Goal: Information Seeking & Learning: Learn about a topic

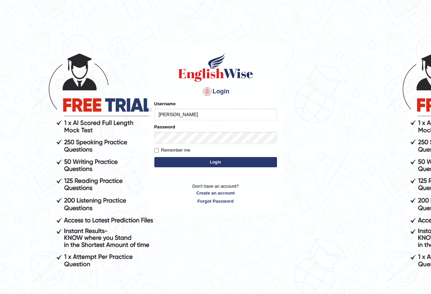
type input "[PERSON_NAME]"
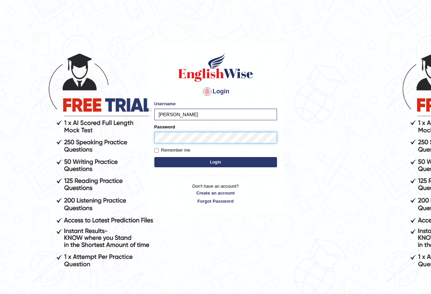
click at [154, 157] on button "Login" at bounding box center [215, 162] width 123 height 10
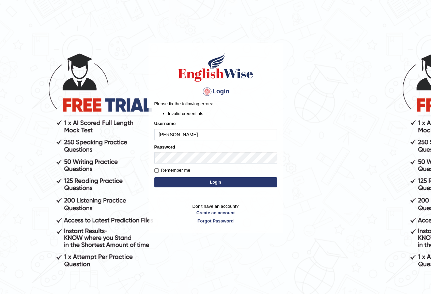
click at [193, 129] on input "[PERSON_NAME]" at bounding box center [215, 135] width 123 height 12
drag, startPoint x: 178, startPoint y: 135, endPoint x: 151, endPoint y: 138, distance: 27.0
click at [151, 138] on div "Login Please fix the following errors: Invalid credentials Username sanjita Pas…" at bounding box center [215, 138] width 134 height 190
type input "sanjeeta"
click at [233, 179] on button "Login" at bounding box center [215, 182] width 123 height 10
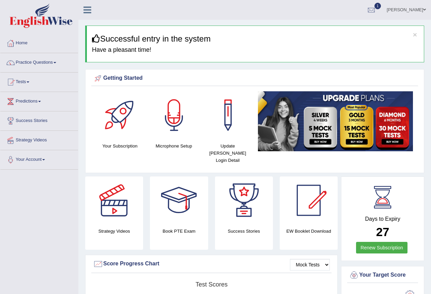
click at [57, 66] on link "Practice Questions" at bounding box center [39, 61] width 78 height 17
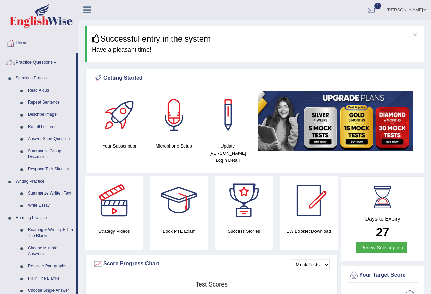
click at [35, 62] on link "Practice Questions" at bounding box center [38, 61] width 76 height 17
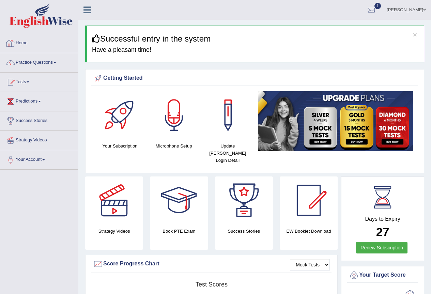
click at [34, 44] on link "Home" at bounding box center [39, 42] width 78 height 17
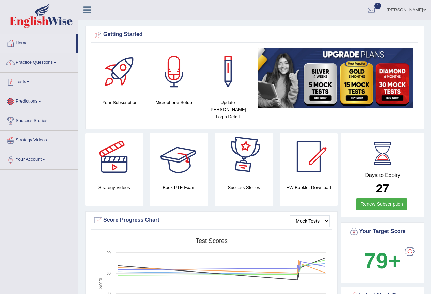
click at [52, 86] on link "Tests" at bounding box center [39, 81] width 78 height 17
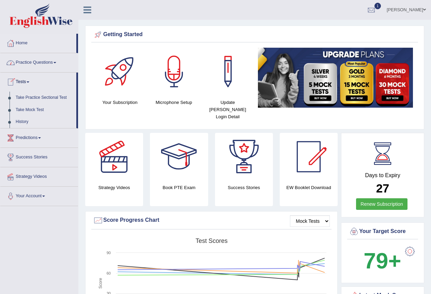
click at [18, 82] on link "Tests" at bounding box center [38, 81] width 76 height 17
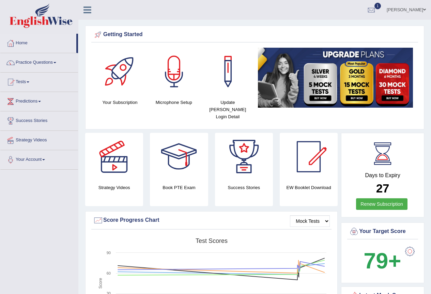
click at [18, 82] on link "Tests" at bounding box center [39, 81] width 78 height 17
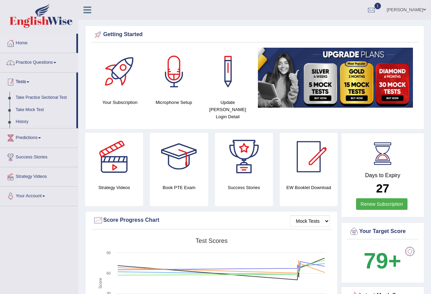
click at [45, 68] on link "Practice Questions" at bounding box center [39, 61] width 78 height 17
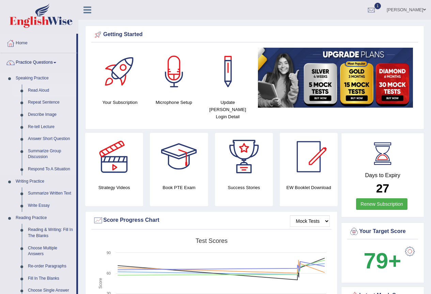
click at [50, 91] on link "Read Aloud" at bounding box center [50, 90] width 51 height 12
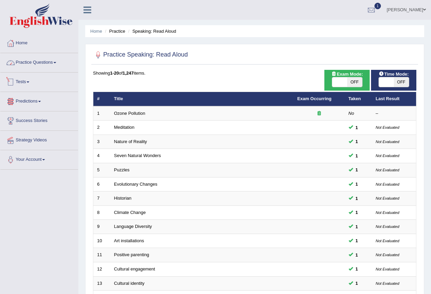
click at [54, 62] on link "Practice Questions" at bounding box center [39, 61] width 78 height 17
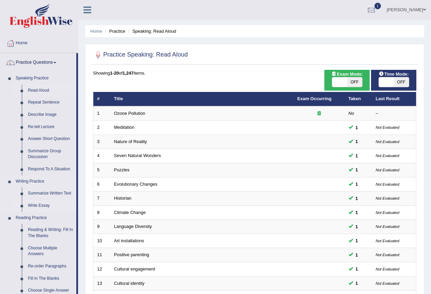
scroll to position [34, 0]
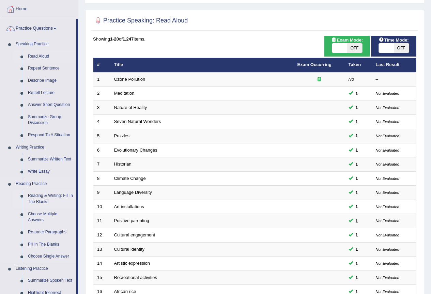
click at [49, 198] on link "Reading & Writing: Fill In The Blanks" at bounding box center [50, 199] width 51 height 18
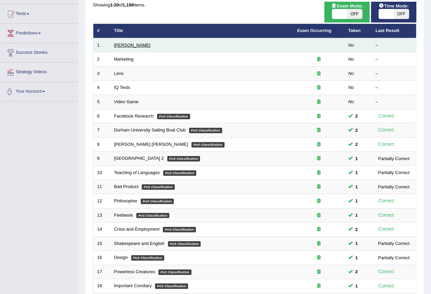
click at [124, 47] on link "[PERSON_NAME]" at bounding box center [132, 45] width 36 height 5
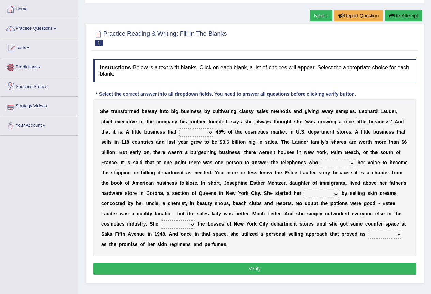
click at [40, 66] on link "Predictions" at bounding box center [39, 66] width 78 height 17
click at [33, 50] on link "Tests" at bounding box center [39, 46] width 78 height 17
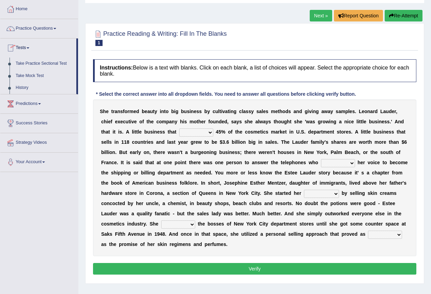
click at [207, 132] on select "has controls makes maintains" at bounding box center [196, 132] width 34 height 8
select select "has"
click at [179, 128] on select "has controls makes maintains" at bounding box center [196, 132] width 34 height 8
click at [333, 164] on select "switched changed raised used" at bounding box center [338, 163] width 34 height 8
select select "changed"
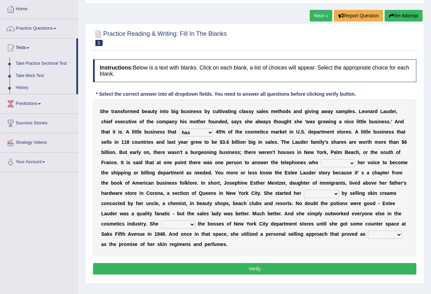
click at [321, 159] on select "switched changed raised used" at bounding box center [338, 163] width 34 height 8
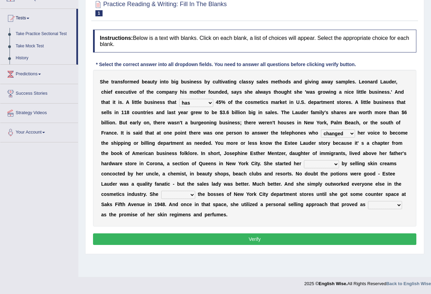
click at [311, 164] on select "job institute companion enterprise" at bounding box center [321, 164] width 35 height 8
click at [319, 211] on div "S h e t r a n s f o r m e d b e a u t y i n t o b i g b u s i n e s s b y c u l…" at bounding box center [254, 148] width 323 height 157
click at [330, 162] on select "job institute companion enterprise" at bounding box center [321, 164] width 35 height 8
select select "enterprise"
click at [304, 160] on select "job institute companion enterprise" at bounding box center [321, 164] width 35 height 8
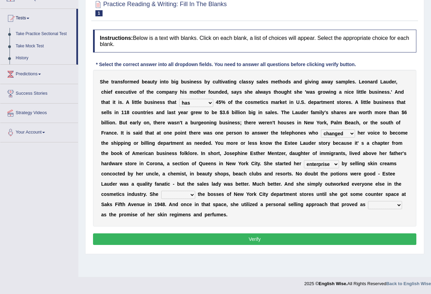
click at [188, 195] on select "stated bridged stalked heaved" at bounding box center [178, 195] width 34 height 8
select select "stalked"
click at [161, 191] on select "stated bridged stalked heaved" at bounding box center [178, 195] width 34 height 8
click at [379, 205] on select "potent ruthless potential expensive" at bounding box center [385, 205] width 34 height 8
select select "potential"
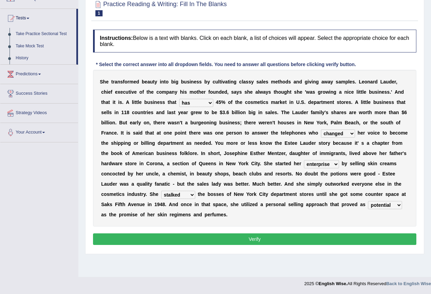
click at [368, 201] on select "potent ruthless potential expensive" at bounding box center [385, 205] width 34 height 8
click at [371, 239] on button "Verify" at bounding box center [254, 239] width 323 height 12
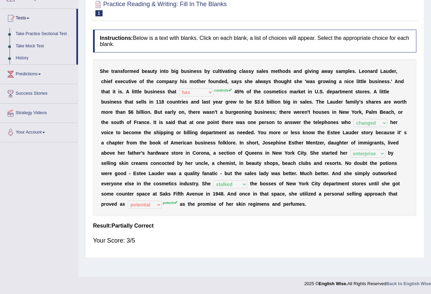
scroll to position [0, 0]
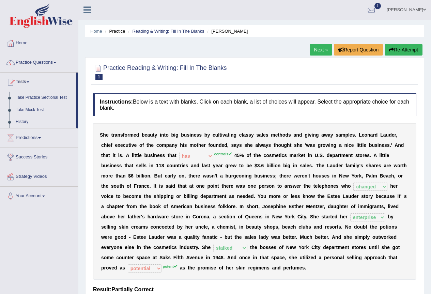
click at [311, 51] on link "Next »" at bounding box center [320, 50] width 22 height 12
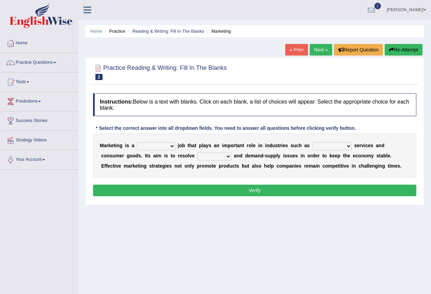
select select "professional"
click at [137, 142] on select "professional flexible parochial descriptive" at bounding box center [156, 146] width 38 height 8
click at [344, 147] on select "civil financial conventional foremost" at bounding box center [331, 146] width 39 height 8
select select "financial"
click at [312, 142] on select "civil financial conventional foremost" at bounding box center [331, 146] width 39 height 8
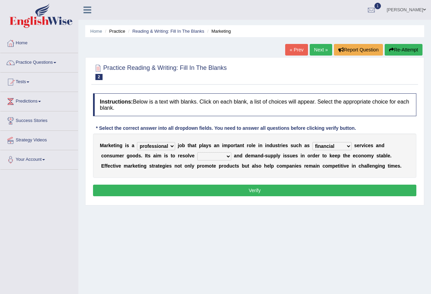
click at [212, 157] on select "imbalance excess symmetry budget" at bounding box center [214, 156] width 34 height 8
select select "imbalance"
click at [197, 152] on select "imbalance excess symmetry budget" at bounding box center [214, 156] width 34 height 8
click at [245, 191] on button "Verify" at bounding box center [254, 190] width 323 height 12
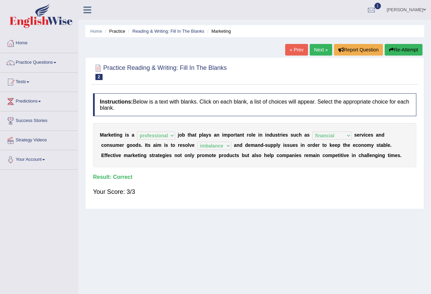
click at [317, 55] on link "Next »" at bounding box center [320, 50] width 22 height 12
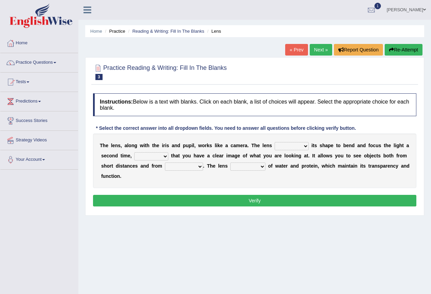
click at [301, 146] on select "adjusts shows selects presents" at bounding box center [291, 146] width 34 height 8
select select "adjusts"
click at [274, 142] on select "adjusts shows selects presents" at bounding box center [291, 146] width 34 height 8
click at [153, 154] on select "ensures to ensure ensure ensured" at bounding box center [151, 156] width 34 height 8
select select "to ensure"
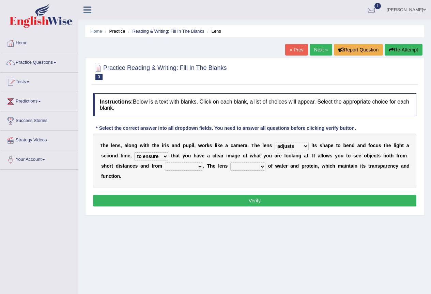
click at [134, 152] on select "ensures to ensure ensure ensured" at bounding box center [151, 156] width 34 height 8
click at [185, 164] on select "far away in between further apart all along" at bounding box center [184, 166] width 38 height 8
select select "far away"
click at [165, 162] on select "far away in between further apart all along" at bounding box center [184, 166] width 38 height 8
click at [248, 167] on select "constitutes comprises composes consists" at bounding box center [247, 166] width 35 height 8
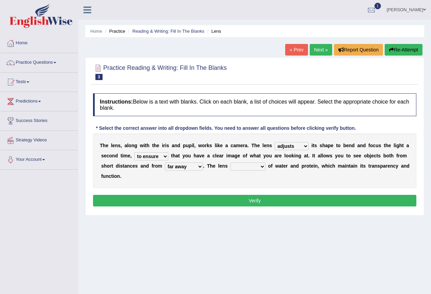
click at [230, 162] on select "constitutes comprises composes consists" at bounding box center [247, 166] width 35 height 8
click at [258, 167] on select "constitutes comprises composes consists" at bounding box center [247, 166] width 35 height 8
select select "consists"
click at [230, 162] on select "constitutes comprises composes consists" at bounding box center [247, 166] width 35 height 8
click at [252, 204] on button "Verify" at bounding box center [254, 201] width 323 height 12
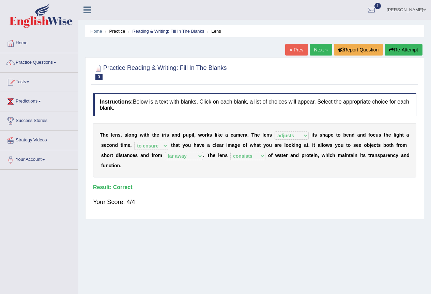
click at [319, 53] on link "Next »" at bounding box center [320, 50] width 22 height 12
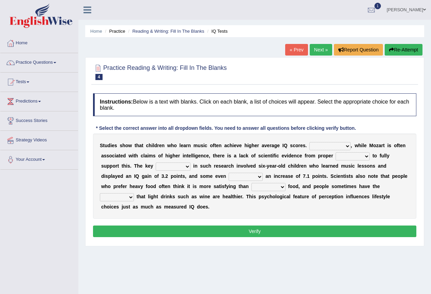
click at [346, 146] on select "However Therefore Consequently While" at bounding box center [329, 146] width 41 height 8
click at [354, 131] on div "* Select the correct answer into all dropdown fields. You need to answer all qu…" at bounding box center [226, 128] width 266 height 7
click at [337, 145] on select "However Therefore Consequently While" at bounding box center [329, 146] width 41 height 8
select select "However"
click at [309, 142] on select "However Therefore Consequently While" at bounding box center [329, 146] width 41 height 8
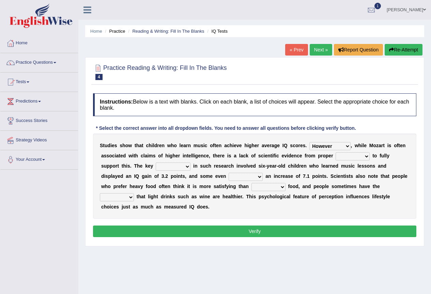
click at [357, 155] on select "test tests testing tested" at bounding box center [352, 156] width 34 height 8
select select "testing"
click at [335, 152] on select "test tests testing tested" at bounding box center [352, 156] width 34 height 8
click at [168, 163] on select "process goal implication odd" at bounding box center [173, 166] width 35 height 8
select select "process"
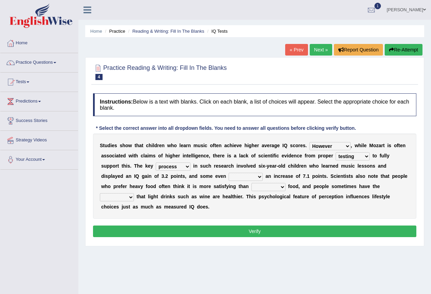
click at [156, 162] on select "process goal implication odd" at bounding box center [173, 166] width 35 height 8
click at [255, 175] on select "exhibited taught learned threatened" at bounding box center [245, 177] width 34 height 8
select select "exhibited"
click at [228, 173] on select "exhibited taught learned threatened" at bounding box center [245, 177] width 34 height 8
click at [277, 187] on select "choosy lighter cushiony spooky" at bounding box center [268, 187] width 34 height 8
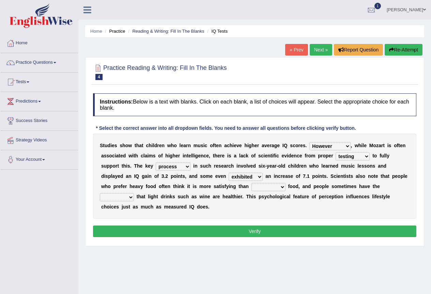
select select "lighter"
click at [251, 183] on select "choosy lighter cushiony spooky" at bounding box center [268, 187] width 34 height 8
click at [113, 195] on select "illusion sight anecdote intention" at bounding box center [117, 197] width 34 height 8
select select "illusion"
click at [100, 193] on select "illusion sight anecdote intention" at bounding box center [117, 197] width 34 height 8
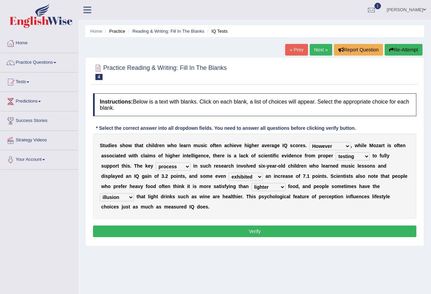
click at [277, 234] on button "Verify" at bounding box center [254, 231] width 323 height 12
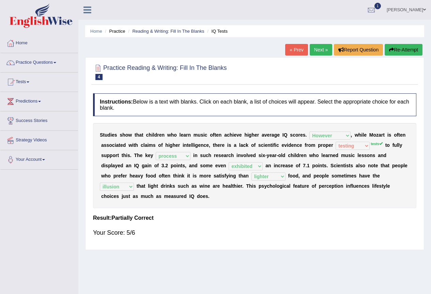
click at [320, 52] on link "Next »" at bounding box center [320, 50] width 22 height 12
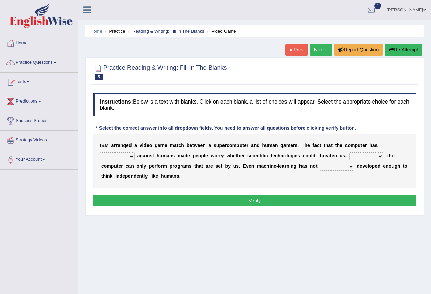
click at [128, 157] on select "competed fought acted challenged" at bounding box center [117, 156] width 35 height 8
select select "fought"
click at [100, 152] on select "competed fought acted challenged" at bounding box center [117, 156] width 35 height 8
click at [371, 155] on select "Moreover However Thus So" at bounding box center [366, 156] width 34 height 8
select select "However"
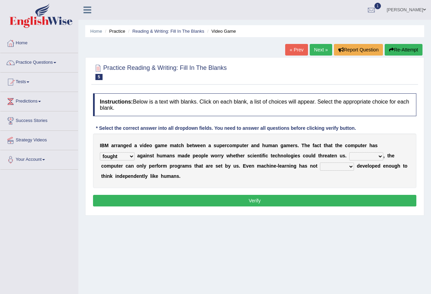
click at [349, 152] on select "Moreover However Thus So" at bounding box center [366, 156] width 34 height 8
click at [24, 88] on link "Tests" at bounding box center [39, 81] width 78 height 17
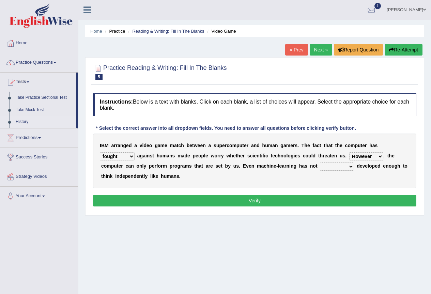
click at [25, 123] on link "History" at bounding box center [45, 122] width 64 height 12
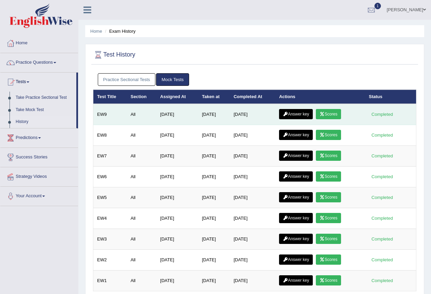
click at [341, 114] on link "Scores" at bounding box center [328, 114] width 25 height 10
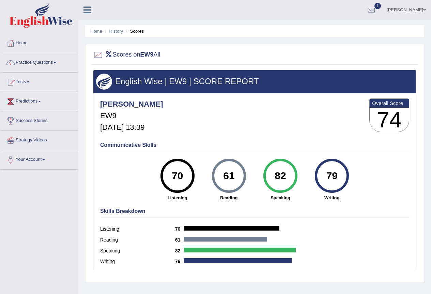
drag, startPoint x: 234, startPoint y: 175, endPoint x: 207, endPoint y: 176, distance: 26.6
click at [207, 176] on div "61 [GEOGRAPHIC_DATA]" at bounding box center [228, 180] width 51 height 42
click at [284, 146] on h4 "Communicative Skills" at bounding box center [254, 145] width 309 height 6
drag, startPoint x: 236, startPoint y: 176, endPoint x: 225, endPoint y: 183, distance: 13.5
click at [225, 183] on div "61" at bounding box center [228, 175] width 25 height 29
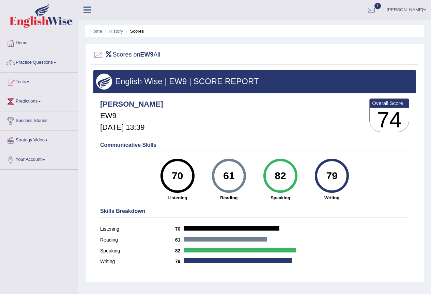
drag, startPoint x: 183, startPoint y: 175, endPoint x: 171, endPoint y: 175, distance: 12.3
click at [171, 175] on div "70" at bounding box center [177, 175] width 25 height 29
click at [229, 174] on div "61" at bounding box center [228, 175] width 25 height 29
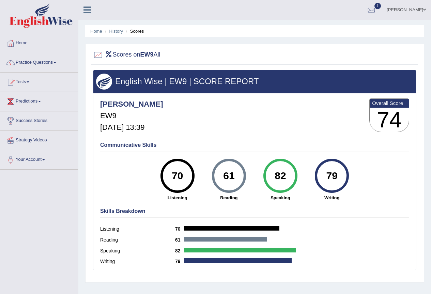
click at [226, 177] on div "61" at bounding box center [228, 175] width 25 height 29
click at [295, 146] on h4 "Communicative Skills" at bounding box center [254, 145] width 309 height 6
drag, startPoint x: 340, startPoint y: 175, endPoint x: 321, endPoint y: 173, distance: 18.5
click at [321, 173] on div "79" at bounding box center [331, 175] width 25 height 29
click at [121, 30] on link "History" at bounding box center [116, 31] width 14 height 5
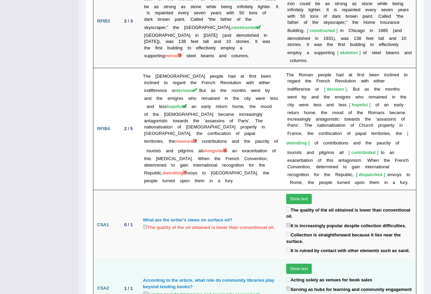
scroll to position [1413, 0]
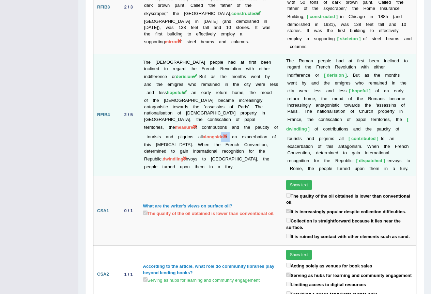
drag, startPoint x: 260, startPoint y: 89, endPoint x: 251, endPoint y: 90, distance: 8.9
click at [251, 90] on td "The Roman people had at first been inclined to regard the French Revolution wit…" at bounding box center [210, 115] width 143 height 122
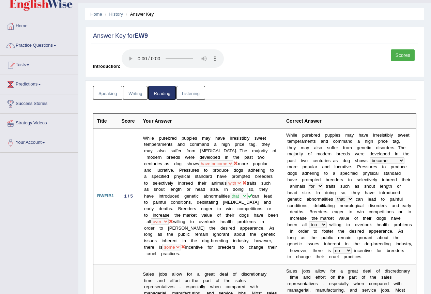
scroll to position [0, 0]
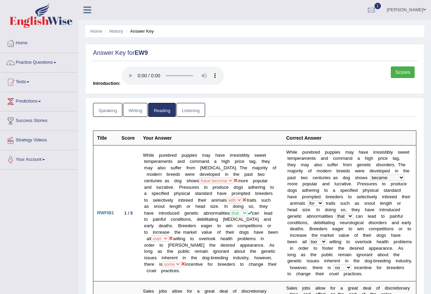
click at [133, 115] on link "Writing" at bounding box center [135, 110] width 25 height 14
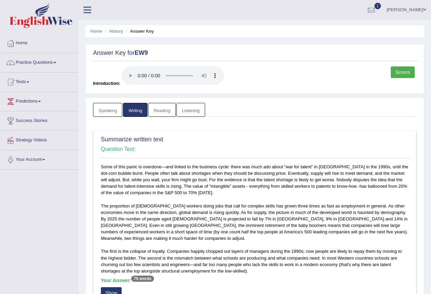
scroll to position [136, 0]
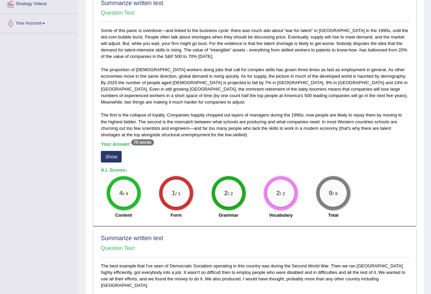
click at [111, 151] on button "Show" at bounding box center [111, 157] width 21 height 12
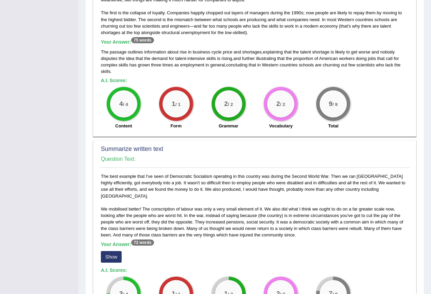
scroll to position [340, 0]
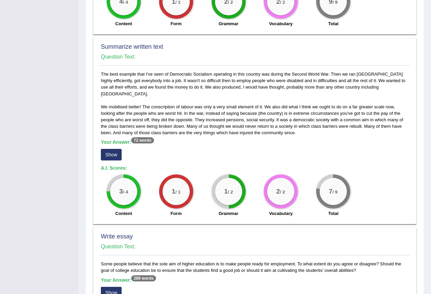
click at [117, 149] on button "Show" at bounding box center [111, 155] width 21 height 12
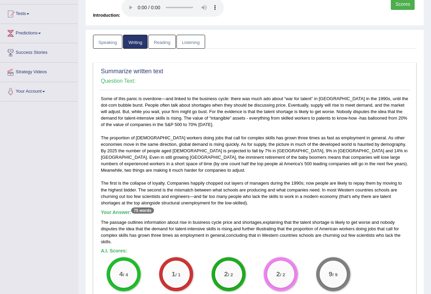
scroll to position [0, 0]
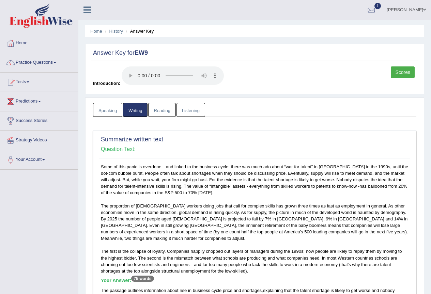
click at [159, 115] on link "Reading" at bounding box center [161, 110] width 27 height 14
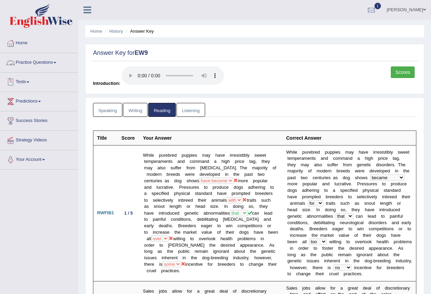
click at [50, 64] on link "Practice Questions" at bounding box center [39, 61] width 78 height 17
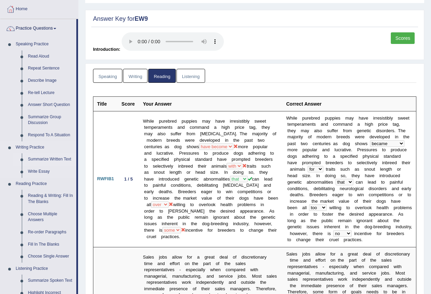
scroll to position [102, 0]
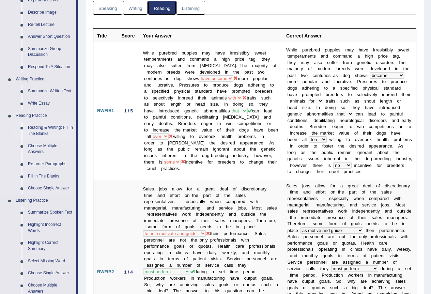
click at [53, 128] on link "Reading & Writing: Fill In The Blanks" at bounding box center [50, 131] width 51 height 18
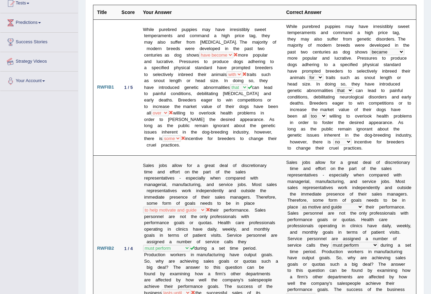
scroll to position [171, 0]
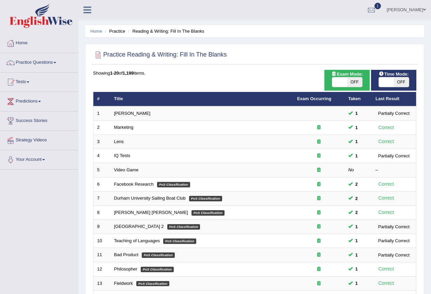
click at [354, 79] on span "OFF" at bounding box center [354, 82] width 15 height 10
checkbox input "true"
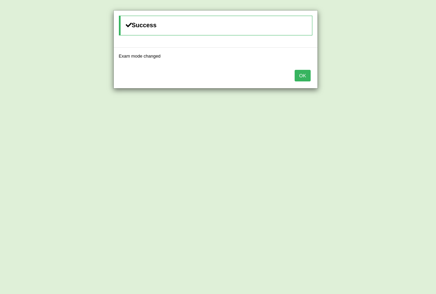
click at [301, 74] on button "OK" at bounding box center [302, 76] width 16 height 12
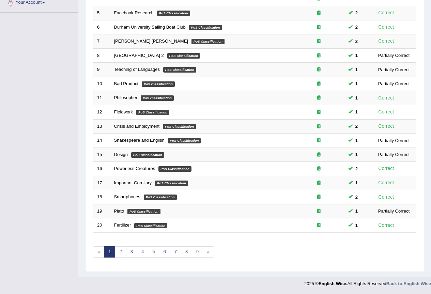
scroll to position [157, 0]
click at [121, 250] on link "2" at bounding box center [120, 251] width 11 height 11
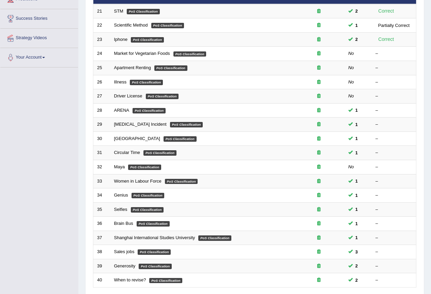
scroll to position [157, 0]
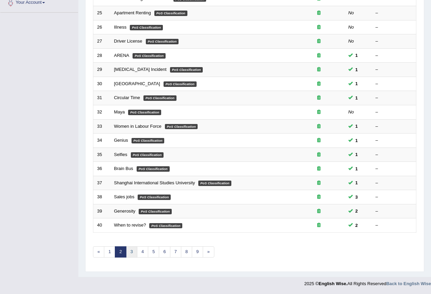
click at [129, 250] on link "3" at bounding box center [131, 251] width 11 height 11
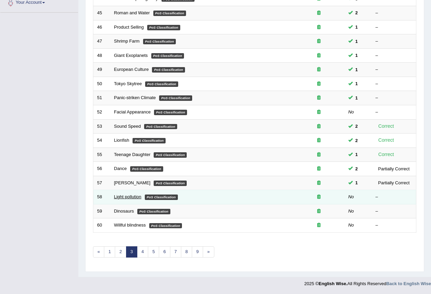
click at [119, 197] on link "Light pollution" at bounding box center [127, 196] width 27 height 5
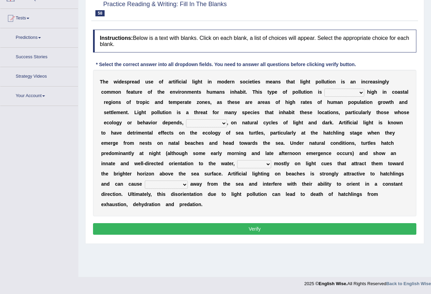
scroll to position [30, 0]
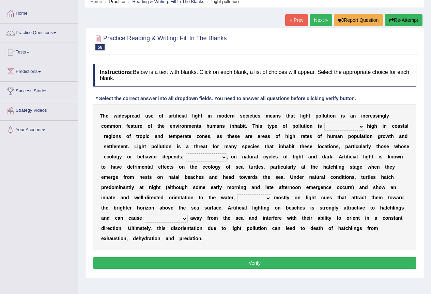
click at [352, 126] on select "exceptionally absolutely completely rarely" at bounding box center [344, 127] width 40 height 8
click at [369, 107] on div "T h e w i d e s p r e a d u s e o f a r t i f i c i a l l i g h t i n m o d e r…" at bounding box center [254, 177] width 323 height 146
click at [357, 127] on select "exceptionally absolutely completely rarely" at bounding box center [344, 127] width 40 height 8
select select "exceptionally"
click at [324, 123] on select "exceptionally absolutely completely rarely" at bounding box center [344, 127] width 40 height 8
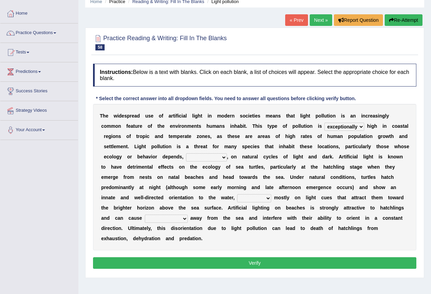
click at [220, 159] on select "in no way in some way by the wy in some ways" at bounding box center [206, 157] width 41 height 8
click at [186, 153] on select "in no way in some way by the wy in some ways" at bounding box center [206, 157] width 41 height 8
click at [204, 155] on select "in no way in some way by the wy in some ways" at bounding box center [206, 157] width 41 height 8
select select "in some ways"
click at [186, 153] on select "in no way in some way by the wy in some ways" at bounding box center [206, 157] width 41 height 8
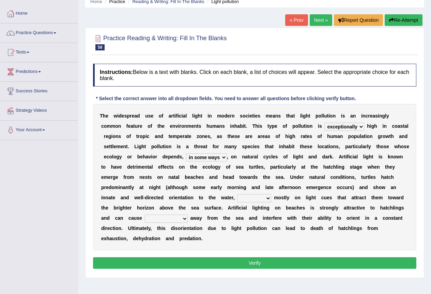
scroll to position [64, 0]
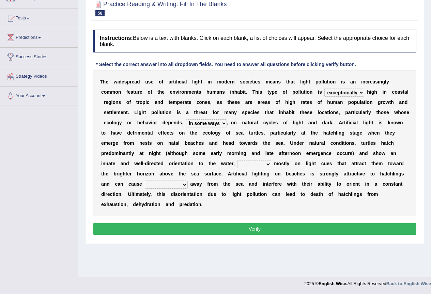
click at [255, 163] on select "imposing figuring relying pouring" at bounding box center [254, 164] width 34 height 8
select select "relying"
click at [237, 160] on select "imposing figuring relying pouring" at bounding box center [254, 164] width 34 height 8
click at [183, 185] on select "them to move it to move which to move that to move" at bounding box center [166, 184] width 43 height 8
select select "them to move"
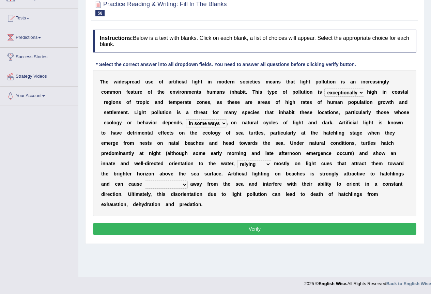
click at [145, 180] on select "them to move it to move which to move that to move" at bounding box center [166, 184] width 43 height 8
click at [222, 230] on button "Verify" at bounding box center [254, 229] width 323 height 12
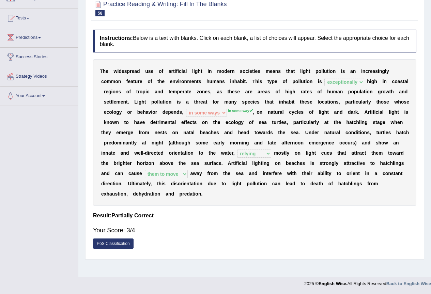
drag, startPoint x: 228, startPoint y: 231, endPoint x: 224, endPoint y: 216, distance: 15.7
click at [227, 229] on div "Your Score: 3/4" at bounding box center [254, 230] width 323 height 16
click at [224, 212] on div "Instructions: Below is a text with blanks. Click on each blank, a list of choic…" at bounding box center [254, 140] width 326 height 229
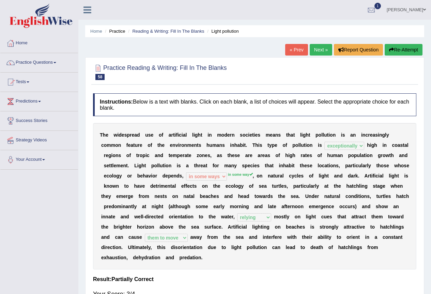
click at [322, 49] on link "Next »" at bounding box center [320, 50] width 22 height 12
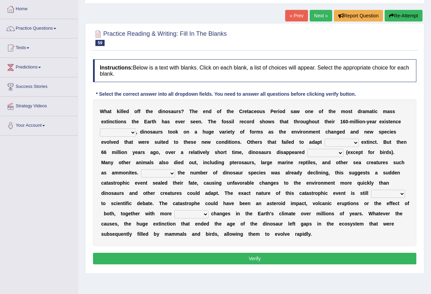
click at [133, 134] on select "existence continuous extent expectation" at bounding box center [118, 132] width 36 height 8
select select "continuous"
click at [100, 128] on select "existence continuous extent expectation" at bounding box center [118, 132] width 36 height 8
click at [336, 141] on select "went to go going go" at bounding box center [341, 143] width 34 height 8
select select "go"
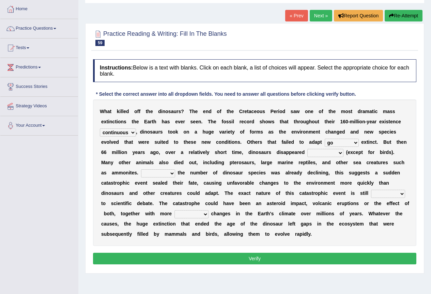
click at [324, 139] on select "went to go going go" at bounding box center [341, 143] width 34 height 8
click at [330, 152] on select "partially gradually completely excessively" at bounding box center [325, 153] width 36 height 8
select select "gradually"
click at [307, 149] on select "partially gradually completely excessively" at bounding box center [325, 153] width 36 height 8
click at [164, 173] on select "However Because Although Unless" at bounding box center [158, 173] width 34 height 8
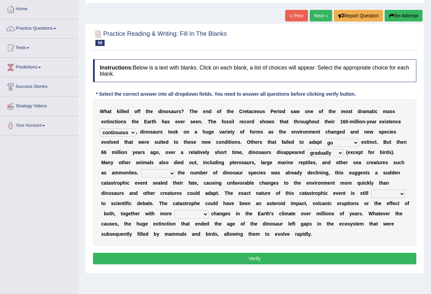
select select "However"
click at [141, 169] on select "However Because Although Unless" at bounding box center [158, 173] width 34 height 8
click at [387, 197] on select "relative open additional focused" at bounding box center [388, 194] width 34 height 8
select select "focused"
click at [371, 190] on select "relative open additional focused" at bounding box center [388, 194] width 34 height 8
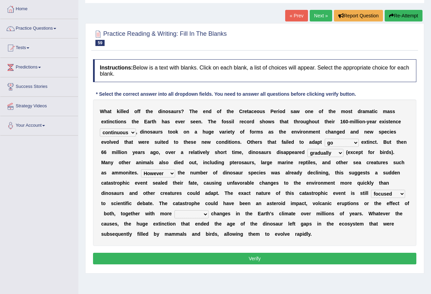
click at [202, 210] on select "irregular gradual spiritual positive" at bounding box center [191, 214] width 34 height 8
select select "irregular"
click at [174, 210] on select "irregular gradual spiritual positive" at bounding box center [191, 214] width 34 height 8
click at [236, 263] on button "Verify" at bounding box center [254, 259] width 323 height 12
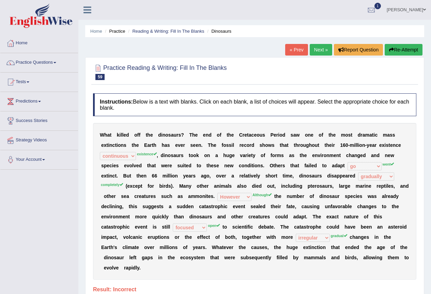
click at [310, 51] on link "Next »" at bounding box center [320, 50] width 22 height 12
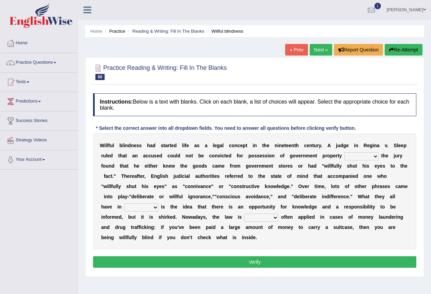
click at [364, 157] on select "since unless although thereby" at bounding box center [361, 156] width 34 height 8
select select "since"
click at [344, 152] on select "since unless although thereby" at bounding box center [361, 156] width 34 height 8
click at [136, 207] on select "contrast total relation common" at bounding box center [141, 207] width 34 height 8
select select "common"
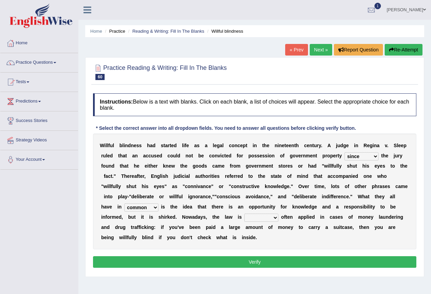
click at [124, 203] on select "contrast total relation common" at bounding box center [141, 207] width 34 height 8
click at [252, 215] on select "little few most less" at bounding box center [261, 217] width 34 height 8
select select "most"
click at [244, 213] on select "little few most less" at bounding box center [261, 217] width 34 height 8
click at [270, 261] on button "Verify" at bounding box center [254, 262] width 323 height 12
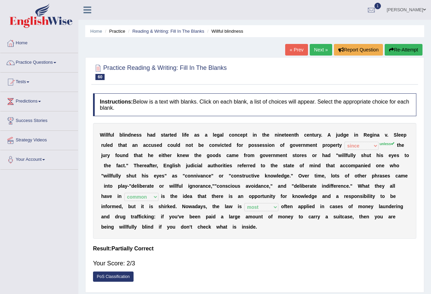
click at [326, 48] on link "Next »" at bounding box center [320, 50] width 22 height 12
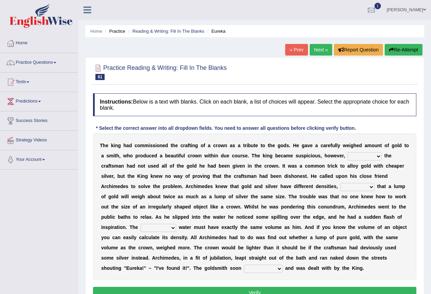
click at [379, 155] on select "if whether thus that" at bounding box center [364, 156] width 34 height 8
select select "that"
click at [347, 152] on select "if whether thus that" at bounding box center [364, 156] width 34 height 8
click at [360, 155] on select "if whether thus that" at bounding box center [364, 156] width 34 height 8
click at [406, 164] on div "T h e k i n g h a d c o m m i s s i o n e d t h e c r a f t i n g o f a c r o w…" at bounding box center [254, 206] width 323 height 146
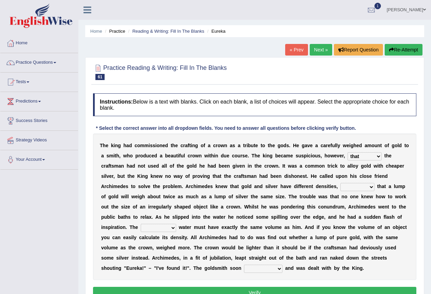
scroll to position [34, 0]
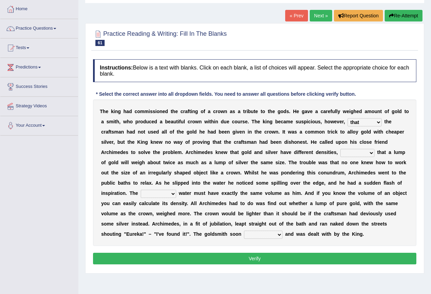
click at [368, 151] on select "meaning meant means to mean" at bounding box center [357, 153] width 34 height 8
select select "meaning"
click at [340, 149] on select "meaning meant means to mean" at bounding box center [357, 153] width 34 height 8
click at [167, 189] on div "T h e k i n g h a d c o m m i s s i o n e d t h e c r a f t i n g o f a c r o w…" at bounding box center [254, 172] width 323 height 146
click at [164, 191] on select "submerged disposed diagnosed displaced" at bounding box center [158, 194] width 35 height 8
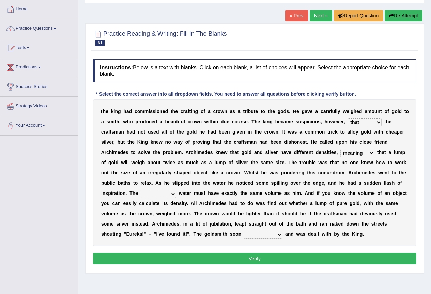
select select "submerged"
click at [141, 190] on select "submerged disposed diagnosed displaced" at bounding box center [158, 194] width 35 height 8
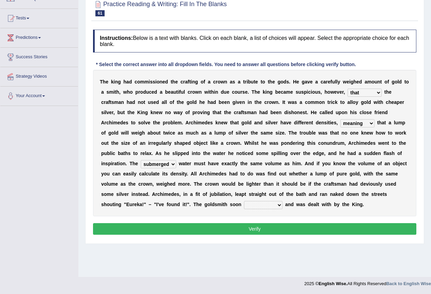
click at [260, 206] on select "conjured contradicted confessed condemned" at bounding box center [263, 205] width 38 height 8
select select "contradicted"
click at [244, 201] on select "conjured contradicted confessed condemned" at bounding box center [263, 205] width 38 height 8
click at [279, 227] on button "Verify" at bounding box center [254, 229] width 323 height 12
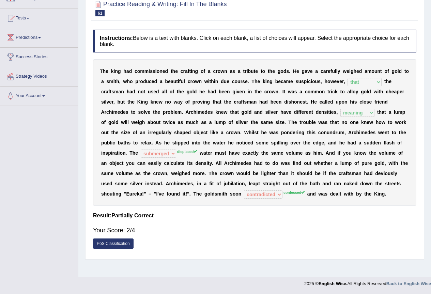
scroll to position [0, 0]
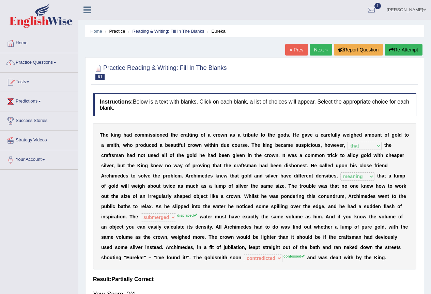
click at [389, 48] on icon "button" at bounding box center [391, 49] width 5 height 5
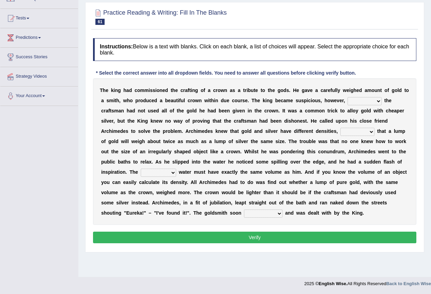
select select "that"
click at [347, 97] on select "if whether thus that" at bounding box center [364, 101] width 34 height 8
drag, startPoint x: 363, startPoint y: 131, endPoint x: 363, endPoint y: 135, distance: 4.1
click at [363, 131] on select "meaning meant means to mean" at bounding box center [357, 132] width 34 height 8
select select "meaning"
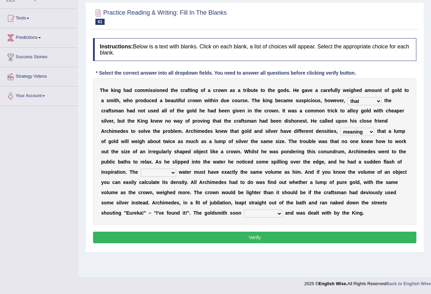
click at [340, 128] on select "meaning meant means to mean" at bounding box center [357, 132] width 34 height 8
click at [168, 171] on select "submerged disposed diagnosed displaced" at bounding box center [158, 172] width 35 height 8
select select "displaced"
click at [141, 168] on select "submerged disposed diagnosed displaced" at bounding box center [158, 172] width 35 height 8
click at [255, 212] on select "conjured contradicted confessed condemned" at bounding box center [263, 213] width 38 height 8
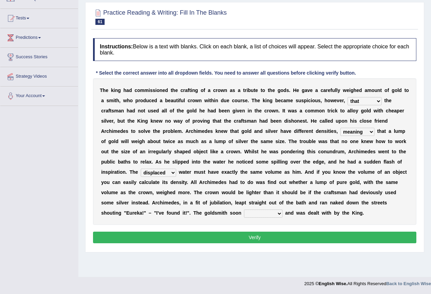
select select "confessed"
click at [244, 209] on select "conjured contradicted confessed condemned" at bounding box center [263, 213] width 38 height 8
click at [242, 237] on button "Verify" at bounding box center [254, 237] width 323 height 12
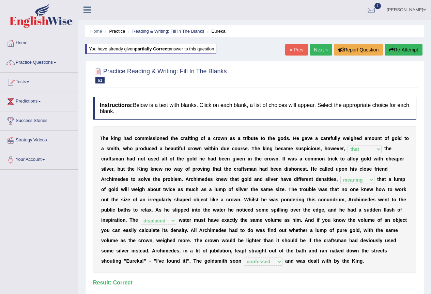
click at [319, 49] on link "Next »" at bounding box center [320, 50] width 22 height 12
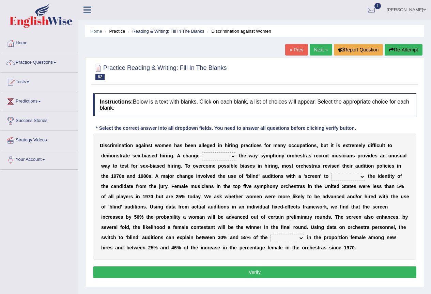
click at [229, 160] on select "around beyond in by" at bounding box center [219, 156] width 34 height 8
select select "around"
click at [202, 152] on select "around beyond in by" at bounding box center [219, 156] width 34 height 8
click at [344, 176] on select "conceal contain cancel check" at bounding box center [348, 177] width 34 height 8
select select "check"
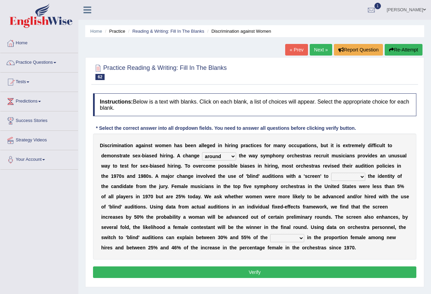
click at [331, 173] on select "conceal contain cancel check" at bounding box center [348, 177] width 34 height 8
click at [288, 238] on select "decrease number increase amount" at bounding box center [287, 238] width 34 height 8
click at [355, 244] on div "D i s c r i m i n a t i o n a g a i n s t w o m e n h a s b e e n a l l e g e d…" at bounding box center [254, 196] width 323 height 126
click at [289, 236] on select "decrease number increase amount" at bounding box center [287, 238] width 34 height 8
select select "increase"
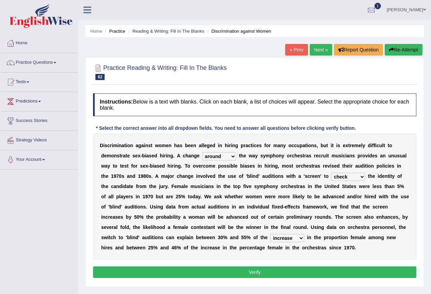
click at [270, 234] on select "decrease number increase amount" at bounding box center [287, 238] width 34 height 8
click at [320, 272] on button "Verify" at bounding box center [254, 272] width 323 height 12
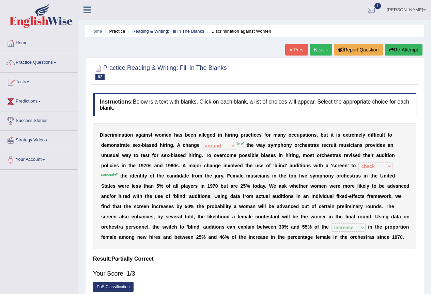
click at [405, 52] on button "Re-Attempt" at bounding box center [403, 50] width 38 height 12
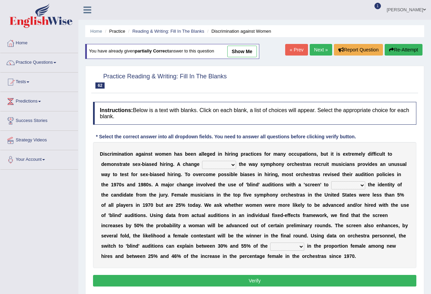
select select "in"
click at [202, 161] on select "around beyond in by" at bounding box center [219, 165] width 34 height 8
click at [347, 183] on select "conceal contain cancel check" at bounding box center [348, 185] width 34 height 8
select select "conceal"
click at [331, 181] on select "conceal contain cancel check" at bounding box center [348, 185] width 34 height 8
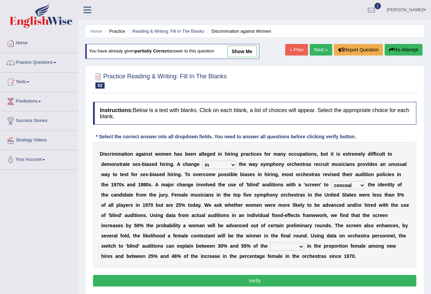
click at [296, 242] on div "D i s c r i m i n a t i o n a g a i n s t w o m e n h a s b e e n a l l e g e d…" at bounding box center [254, 205] width 323 height 126
click at [297, 245] on select "decrease number increase amount" at bounding box center [287, 246] width 34 height 8
select select "increase"
click at [270, 242] on select "decrease number increase amount" at bounding box center [287, 246] width 34 height 8
click at [298, 282] on button "Verify" at bounding box center [254, 281] width 323 height 12
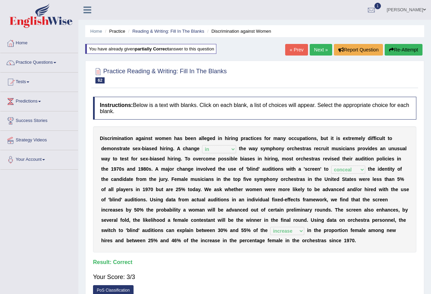
click at [323, 54] on link "Next »" at bounding box center [320, 50] width 22 height 12
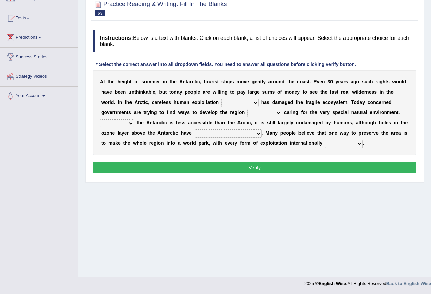
scroll to position [64, 0]
click at [254, 106] on select "in the future ever before on one side in the past" at bounding box center [239, 103] width 37 height 8
select select "in the past"
click at [221, 99] on select "in the future ever before on one side in the past" at bounding box center [239, 103] width 37 height 8
click at [257, 111] on select "while whereas even though" at bounding box center [264, 113] width 34 height 8
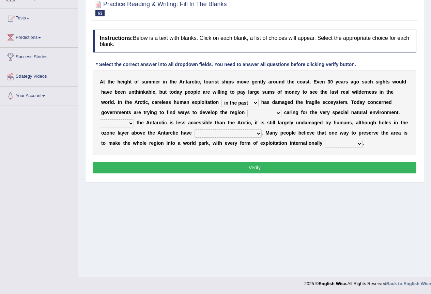
select select "while"
click at [247, 109] on select "while whereas even though" at bounding box center [264, 113] width 34 height 8
click at [131, 124] on select "Because Whether Unless Besides" at bounding box center [117, 123] width 34 height 8
select select "Because"
click at [100, 119] on select "Because Whether Unless Besides" at bounding box center [117, 123] width 34 height 8
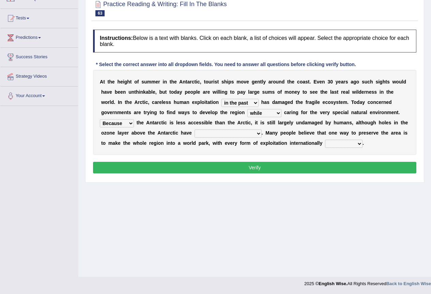
click at [216, 135] on select "yet discovered ever discovered already been discovered already been discovering" at bounding box center [227, 133] width 67 height 8
select select "already been discovered"
click at [194, 129] on select "yet discovered ever discovered already been discovered already been discovering" at bounding box center [227, 133] width 67 height 8
click at [356, 143] on select "expanded spanned banned transformed" at bounding box center [343, 144] width 37 height 8
select select "banned"
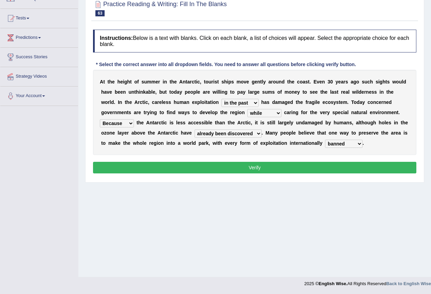
click at [325, 140] on select "expanded spanned banned transformed" at bounding box center [343, 144] width 37 height 8
click at [323, 172] on button "Verify" at bounding box center [254, 168] width 323 height 12
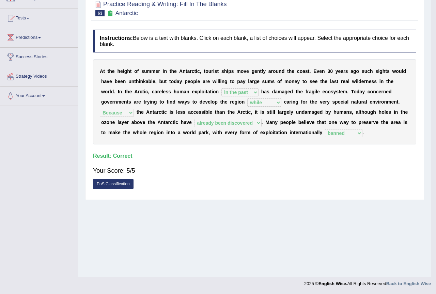
click at [0, 0] on div "Saving your answer..." at bounding box center [0, 0] width 0 height 0
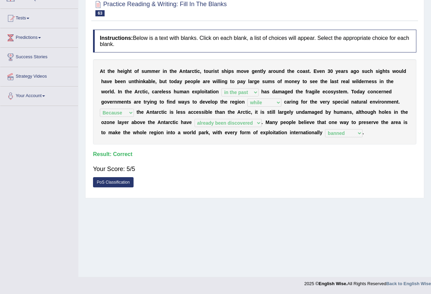
scroll to position [0, 0]
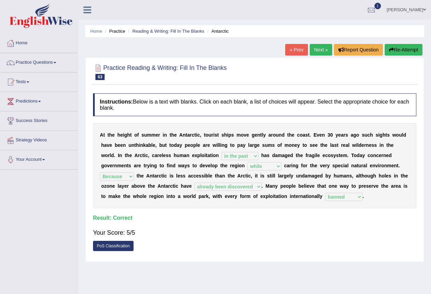
click at [320, 183] on b "h" at bounding box center [320, 185] width 3 height 5
click at [321, 47] on link "Next »" at bounding box center [320, 50] width 22 height 12
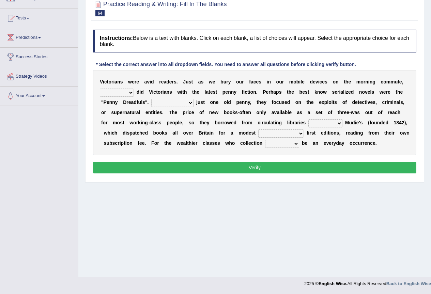
scroll to position [30, 0]
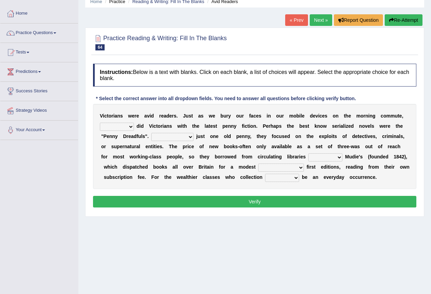
click at [126, 130] on select "either so too neither whether" at bounding box center [117, 127] width 34 height 8
select select "neither"
click at [100, 123] on select "either so too neither whether" at bounding box center [117, 127] width 34 height 8
click at [178, 133] on select "Costed Having costed Costing Cost" at bounding box center [172, 137] width 42 height 8
select select "Costed"
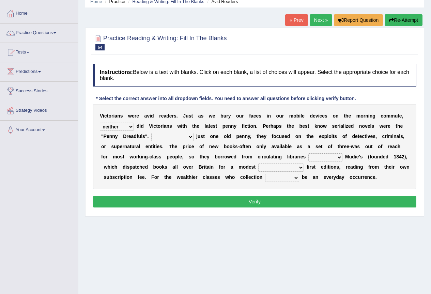
click at [151, 133] on select "Costed Having costed Costing Cost" at bounding box center [172, 137] width 42 height 8
click at [316, 157] on select "such as other than that is as to" at bounding box center [325, 157] width 34 height 8
select select "that is"
click at [308, 153] on select "such as other than that is as to" at bounding box center [325, 157] width 34 height 8
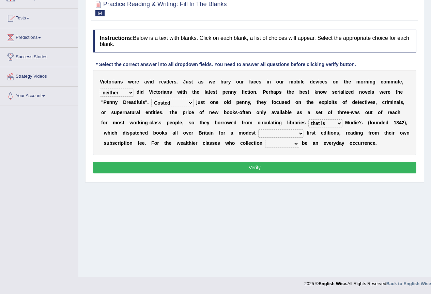
click at [275, 134] on select "could afford afford having afforded affording" at bounding box center [281, 133] width 46 height 8
select select "having afforded"
click at [258, 129] on select "could afford afford having afforded affording" at bounding box center [281, 133] width 46 height 8
click at [282, 147] on select "would could should did" at bounding box center [282, 144] width 34 height 8
select select "would"
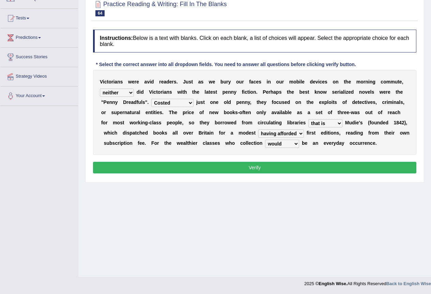
click at [265, 140] on select "would could should did" at bounding box center [282, 144] width 34 height 8
click at [290, 157] on div "Instructions: Below is a text with blanks. Click on each blank, a list of choic…" at bounding box center [254, 102] width 326 height 153
click at [290, 162] on div "Instructions: Below is a text with blanks. Click on each blank, a list of choic…" at bounding box center [254, 102] width 326 height 153
click at [290, 167] on button "Verify" at bounding box center [254, 168] width 323 height 12
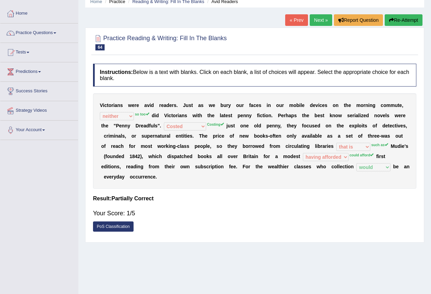
scroll to position [0, 0]
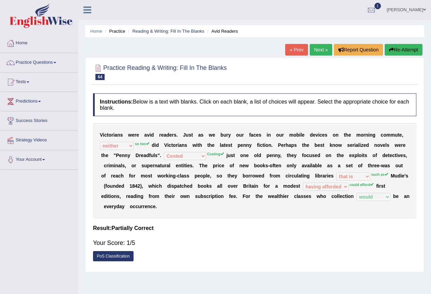
click at [391, 49] on icon "button" at bounding box center [391, 49] width 5 height 5
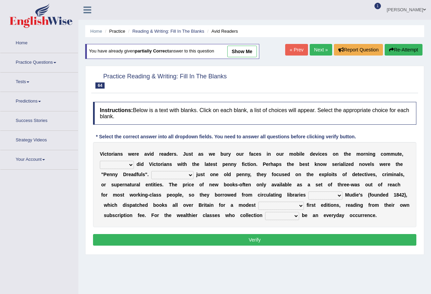
click at [109, 161] on select "either so too neither whether" at bounding box center [117, 165] width 34 height 8
select select "so too"
click at [100, 161] on select "either so too neither whether" at bounding box center [117, 165] width 34 height 8
click at [182, 173] on select "Costed Having costed Costing Cost" at bounding box center [172, 175] width 42 height 8
select select "Costing"
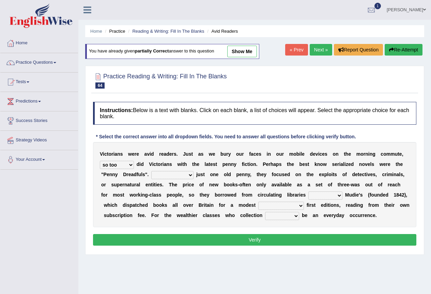
click at [151, 171] on select "Costed Having costed Costing Cost" at bounding box center [172, 175] width 42 height 8
click at [330, 195] on select "such as other than that is as to" at bounding box center [325, 195] width 34 height 8
select select "such as"
click at [308, 191] on select "such as other than that is as to" at bounding box center [325, 195] width 34 height 8
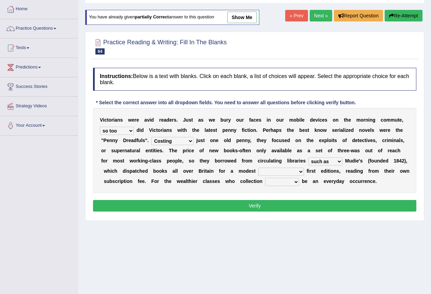
click at [277, 171] on select "could afford afford having afforded affording" at bounding box center [281, 171] width 46 height 8
select select "could afford"
click at [258, 167] on select "could afford afford having afforded affording" at bounding box center [281, 171] width 46 height 8
click at [288, 179] on select "would could should did" at bounding box center [282, 182] width 34 height 8
select select "would"
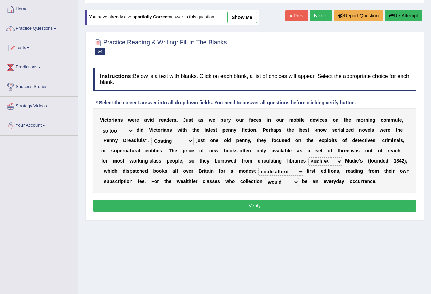
click at [265, 178] on select "would could should did" at bounding box center [282, 182] width 34 height 8
click at [296, 204] on button "Verify" at bounding box center [254, 206] width 323 height 12
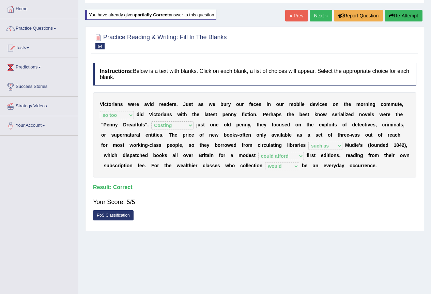
scroll to position [0, 0]
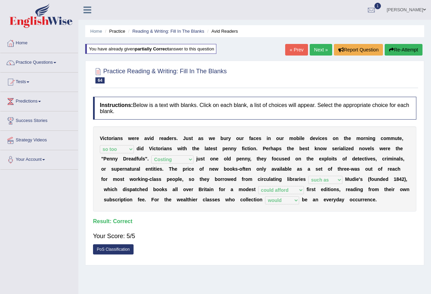
click at [315, 52] on link "Next »" at bounding box center [320, 50] width 22 height 12
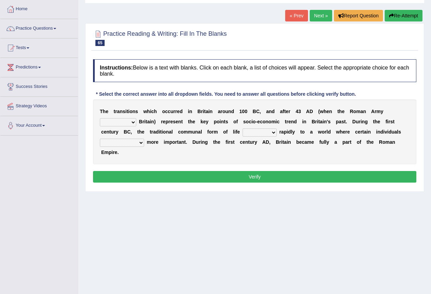
click at [137, 122] on b at bounding box center [137, 121] width 3 height 5
click at [129, 123] on select "purported pursued enlightened invaded" at bounding box center [118, 122] width 36 height 8
select select "enlightened"
click at [100, 118] on select "purported pursued enlightened invaded" at bounding box center [118, 122] width 36 height 8
click at [260, 135] on select "withdrew shaped awarded shifted" at bounding box center [259, 132] width 34 height 8
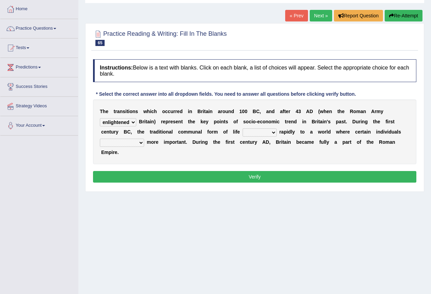
select select "shaped"
click at [242, 128] on select "withdrew shaped awarded shifted" at bounding box center [259, 132] width 34 height 8
click at [134, 140] on select "became become having become becoming" at bounding box center [122, 143] width 44 height 8
select select "became"
click at [100, 139] on select "became become having become becoming" at bounding box center [122, 143] width 44 height 8
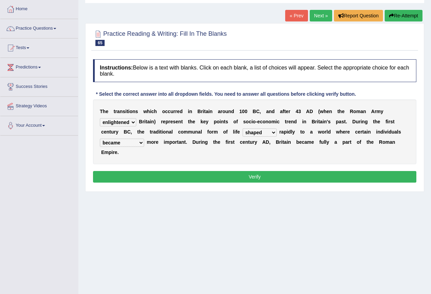
click at [166, 173] on button "Verify" at bounding box center [254, 177] width 323 height 12
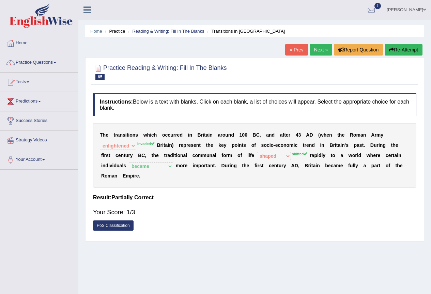
click at [394, 54] on button "Re-Attempt" at bounding box center [403, 50] width 38 height 12
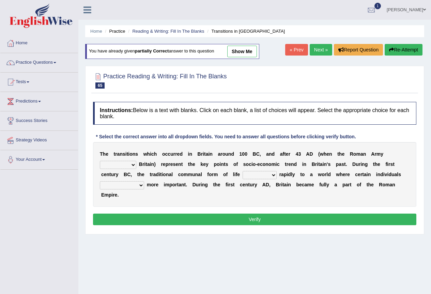
click at [125, 167] on select "purported pursued enlightened invaded" at bounding box center [118, 165] width 36 height 8
select select "invaded"
click at [100, 161] on select "purported pursued enlightened invaded" at bounding box center [118, 165] width 36 height 8
click at [249, 175] on select "withdrew shaped awarded shifted" at bounding box center [259, 175] width 34 height 8
select select "shifted"
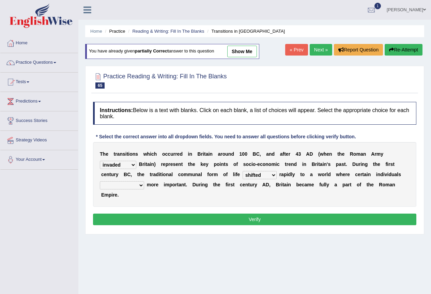
click at [242, 171] on select "withdrew shaped awarded shifted" at bounding box center [259, 175] width 34 height 8
click at [129, 182] on select "became become having become becoming" at bounding box center [122, 185] width 44 height 8
select select "become"
click at [100, 181] on select "became become having become becoming" at bounding box center [122, 185] width 44 height 8
click at [138, 222] on button "Verify" at bounding box center [254, 219] width 323 height 12
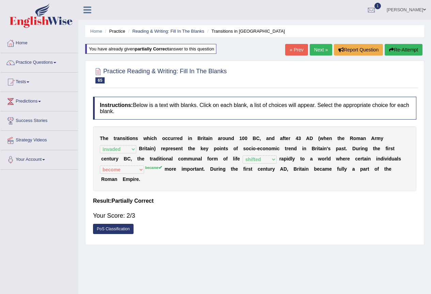
click at [319, 50] on link "Next »" at bounding box center [320, 50] width 22 height 12
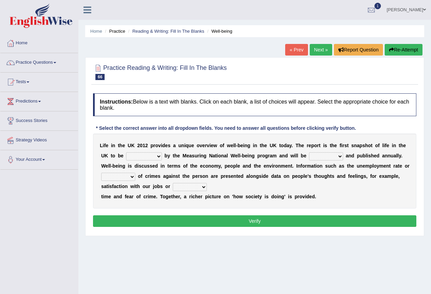
click at [153, 156] on select "delivered protected demanded overviewed" at bounding box center [144, 156] width 36 height 8
select select "overviewed"
click at [126, 152] on select "delivered protected demanded overviewed" at bounding box center [144, 156] width 36 height 8
click at [328, 157] on select "distorted charted updated arranged" at bounding box center [326, 156] width 34 height 8
select select "updated"
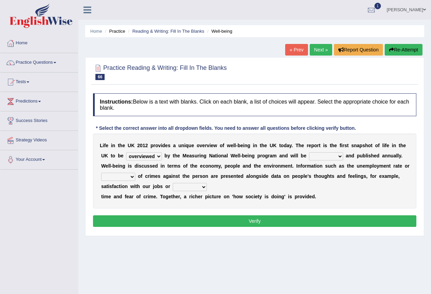
click at [309, 152] on select "distorted charted updated arranged" at bounding box center [326, 156] width 34 height 8
click at [133, 178] on select "velocity weight span number" at bounding box center [118, 177] width 34 height 8
select select "number"
click at [101, 173] on select "velocity weight span number" at bounding box center [118, 177] width 34 height 8
click at [188, 189] on select "pressure plea fancy leisure" at bounding box center [190, 187] width 34 height 8
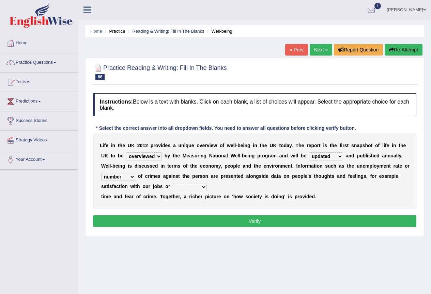
select select "pressure"
click at [173, 183] on select "pressure plea fancy leisure" at bounding box center [190, 187] width 34 height 8
click at [223, 220] on button "Verify" at bounding box center [254, 221] width 323 height 12
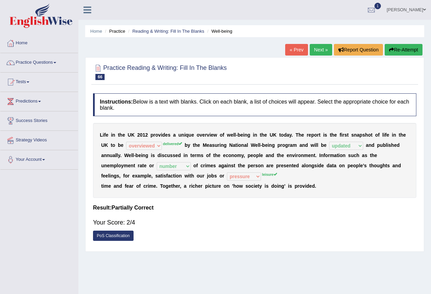
click at [406, 51] on button "Re-Attempt" at bounding box center [403, 50] width 38 height 12
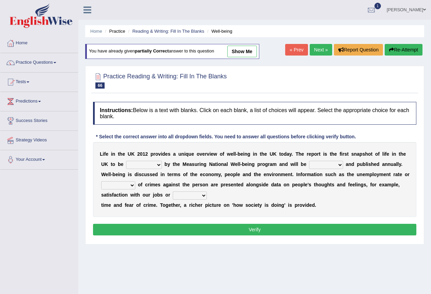
click at [154, 162] on select "delivered protected demanded overviewed" at bounding box center [144, 165] width 36 height 8
select select "delivered"
click at [126, 161] on select "delivered protected demanded overviewed" at bounding box center [144, 165] width 36 height 8
click at [326, 164] on select "distorted charted updated arranged" at bounding box center [326, 165] width 34 height 8
select select "updated"
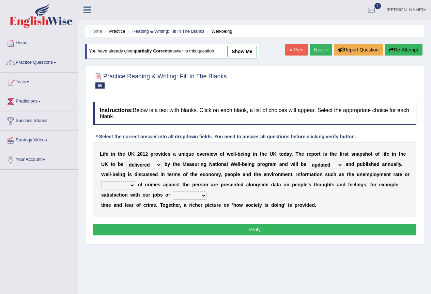
click at [309, 161] on select "distorted charted updated arranged" at bounding box center [326, 165] width 34 height 8
click at [123, 184] on select "velocity weight span number" at bounding box center [118, 185] width 34 height 8
select select "number"
click at [101, 181] on select "velocity weight span number" at bounding box center [118, 185] width 34 height 8
click at [192, 195] on select "pressure plea fancy leisure" at bounding box center [190, 195] width 34 height 8
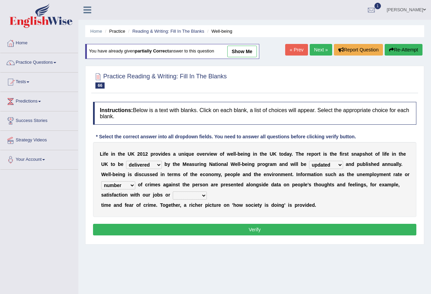
select select "leisure"
click at [173, 191] on select "pressure plea fancy leisure" at bounding box center [190, 195] width 34 height 8
click at [201, 231] on button "Verify" at bounding box center [254, 230] width 323 height 12
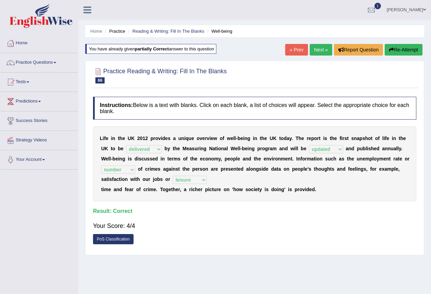
click at [327, 46] on link "Next »" at bounding box center [320, 50] width 22 height 12
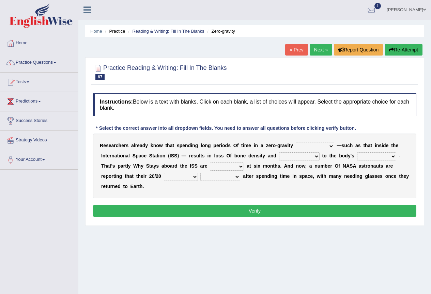
click at [238, 238] on div "Home Practice Reading & Writing: Fill In The Blanks Zero-gravity « Prev Next » …" at bounding box center [254, 170] width 352 height 340
click at [313, 148] on select "planet weather climate environment" at bounding box center [314, 146] width 38 height 8
select select "planet"
click at [295, 142] on select "planet weather climate environment" at bounding box center [314, 146] width 38 height 8
click at [286, 155] on select "enhancement damage gain recovery" at bounding box center [299, 156] width 41 height 8
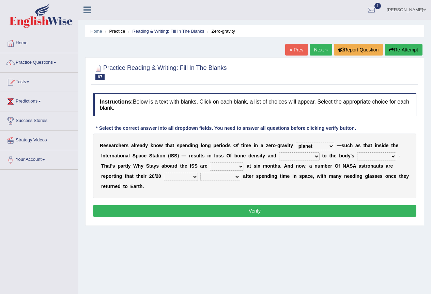
select select "damage"
click at [279, 152] on select "enhancement damage gain recovery" at bounding box center [299, 156] width 41 height 8
click at [381, 158] on select "muscles flexibility development action" at bounding box center [376, 156] width 39 height 8
select select "muscles"
click at [357, 152] on select "muscles flexibility development action" at bounding box center [376, 156] width 39 height 8
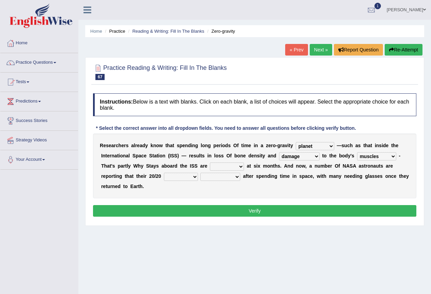
click at [230, 168] on select "allowed excessive timed restricted" at bounding box center [227, 166] width 34 height 8
select select "restricted"
click at [210, 162] on select "allowed excessive timed restricted" at bounding box center [227, 166] width 34 height 8
click at [193, 177] on select "voices smelling vision hearing" at bounding box center [181, 177] width 34 height 8
select select "vision"
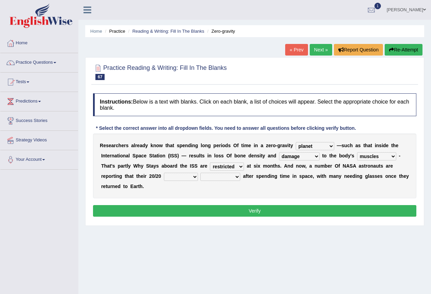
click at [164, 173] on select "voices smelling vision hearing" at bounding box center [181, 177] width 34 height 8
click at [224, 173] on select "disappeared fatigue faded strengthened" at bounding box center [220, 177] width 40 height 8
select select "faded"
click at [200, 173] on select "disappeared fatigue faded strengthened" at bounding box center [220, 177] width 40 height 8
click at [255, 208] on button "Verify" at bounding box center [254, 211] width 323 height 12
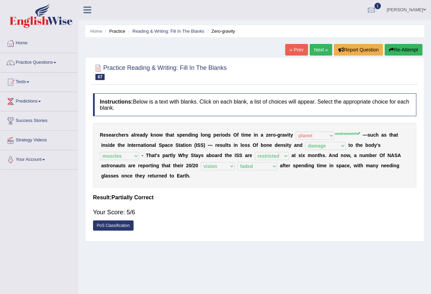
click at [398, 51] on button "Re-Attempt" at bounding box center [403, 50] width 38 height 12
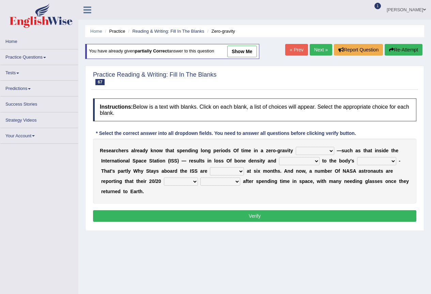
click at [328, 147] on select "planet weather climate environment" at bounding box center [314, 151] width 38 height 8
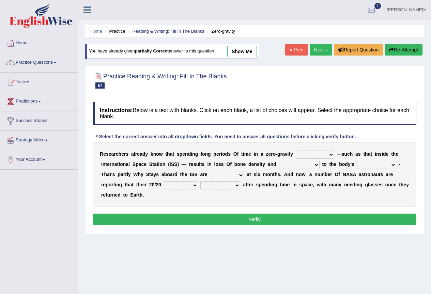
select select "environment"
click at [295, 150] on select "planet weather climate environment" at bounding box center [314, 154] width 38 height 8
click at [308, 163] on select "enhancement damage gain recovery" at bounding box center [299, 165] width 41 height 8
select select "damage"
click at [279, 161] on select "enhancement damage gain recovery" at bounding box center [299, 165] width 41 height 8
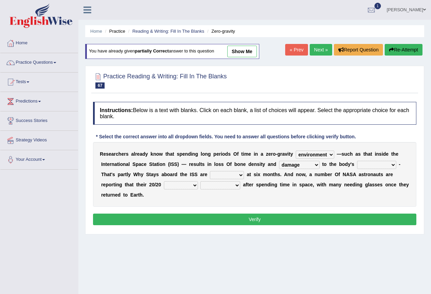
click at [382, 165] on select "muscles flexibility development action" at bounding box center [376, 165] width 39 height 8
select select "muscles"
click at [357, 161] on select "muscles flexibility development action" at bounding box center [376, 165] width 39 height 8
click at [232, 173] on select "allowed excessive timed restricted" at bounding box center [227, 175] width 34 height 8
select select "restricted"
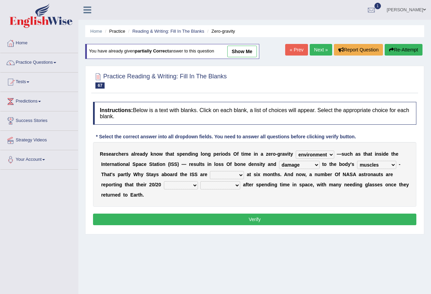
click at [210, 171] on select "allowed excessive timed restricted" at bounding box center [227, 175] width 34 height 8
click at [175, 189] on select "voices smelling vision hearing" at bounding box center [181, 185] width 34 height 8
select select "vision"
click at [164, 181] on select "voices smelling vision hearing" at bounding box center [181, 185] width 34 height 8
click at [228, 191] on div "R e s e a r c h e r s a l r e a d y k n o w t h a t s p e n d i n g l o n g p e…" at bounding box center [254, 174] width 323 height 65
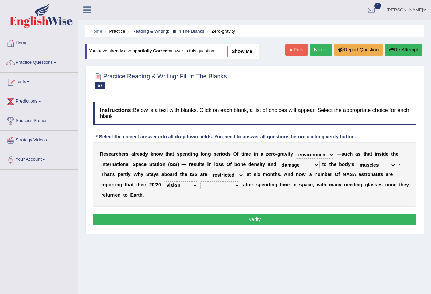
click at [230, 187] on select "disappeared fatigue faded strengthened" at bounding box center [220, 185] width 40 height 8
select select "faded"
click at [200, 181] on select "disappeared fatigue faded strengthened" at bounding box center [220, 185] width 40 height 8
click at [225, 216] on button "Verify" at bounding box center [254, 219] width 323 height 12
